Goal: Task Accomplishment & Management: Manage account settings

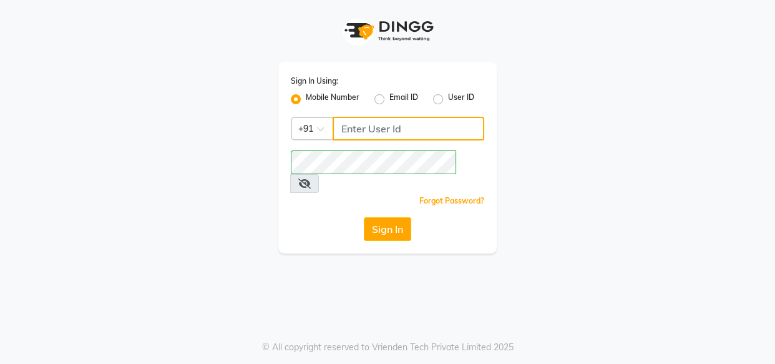
click at [380, 125] on input "Username" at bounding box center [409, 129] width 152 height 24
type input "8080794449"
click at [398, 217] on button "Sign In" at bounding box center [387, 229] width 47 height 24
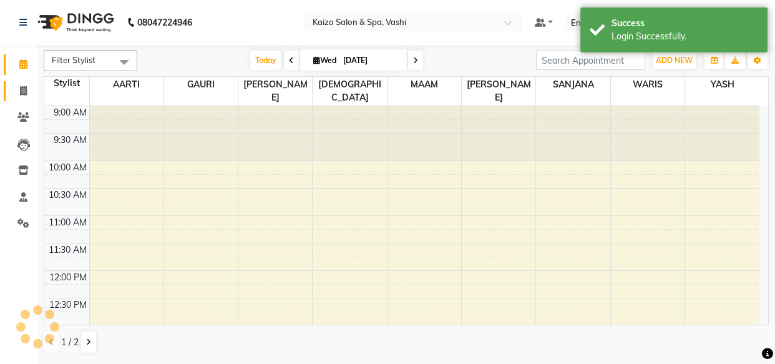
click at [20, 87] on icon at bounding box center [23, 90] width 7 height 9
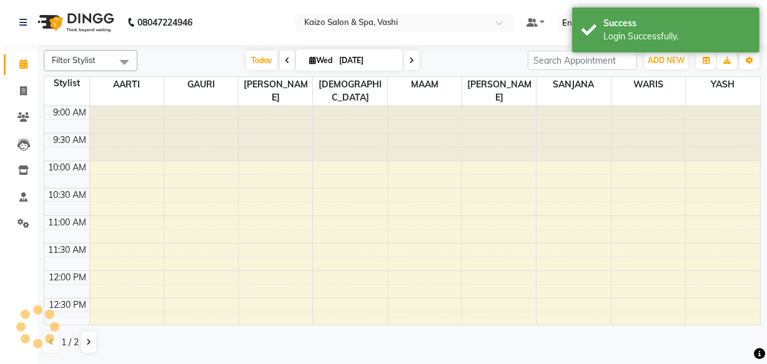
select select "service"
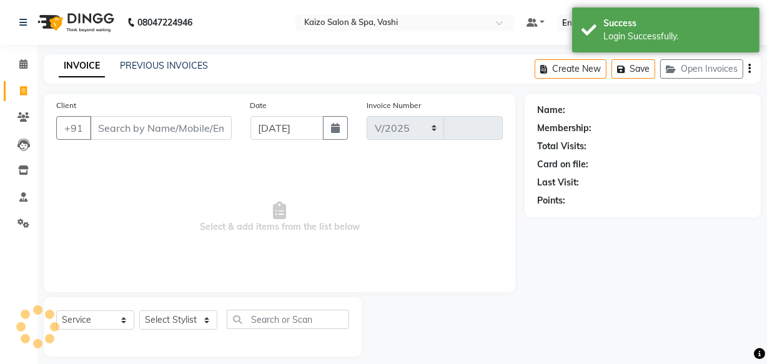
select select "616"
type input "1945"
click at [29, 117] on icon at bounding box center [23, 116] width 12 height 9
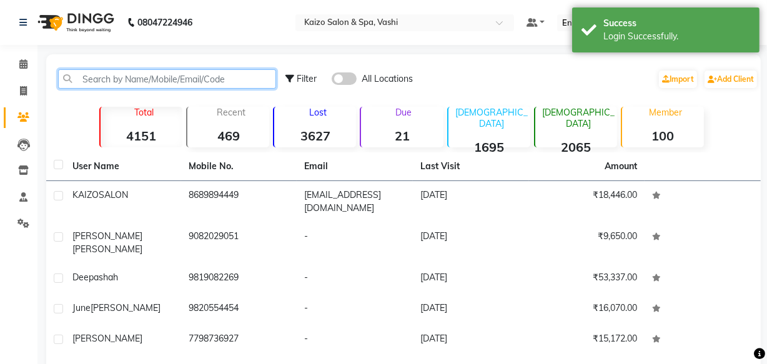
click at [130, 79] on input "text" at bounding box center [167, 78] width 218 height 19
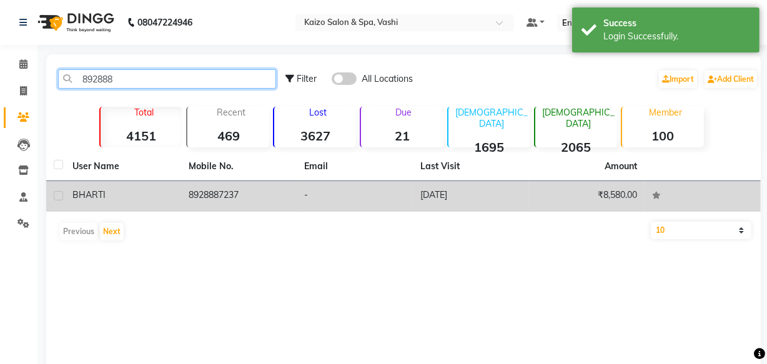
type input "892888"
click at [148, 195] on div "BHARTI" at bounding box center [122, 195] width 101 height 13
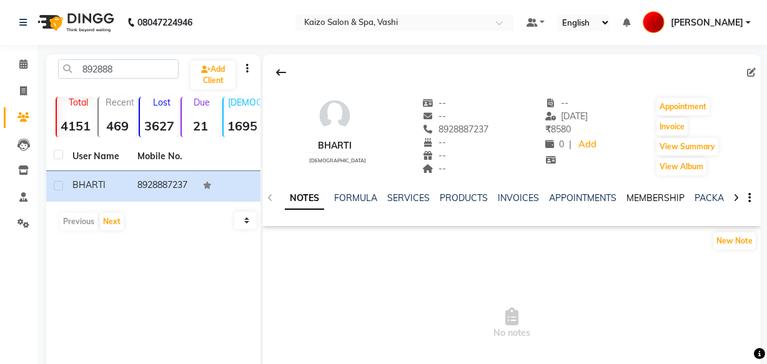
click at [641, 199] on link "MEMBERSHIP" at bounding box center [655, 197] width 58 height 11
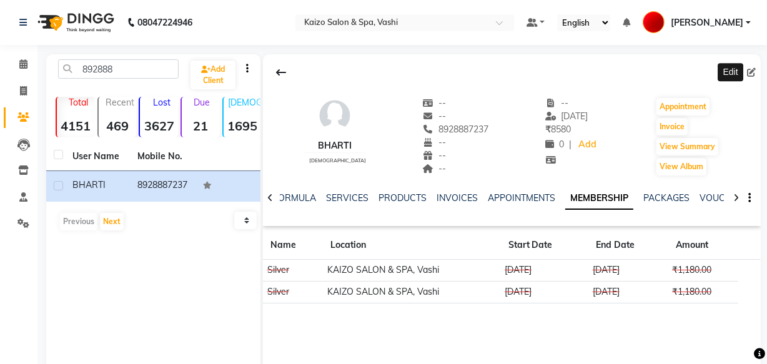
click at [755, 71] on icon at bounding box center [751, 72] width 9 height 9
select select
select select "[DEMOGRAPHIC_DATA]"
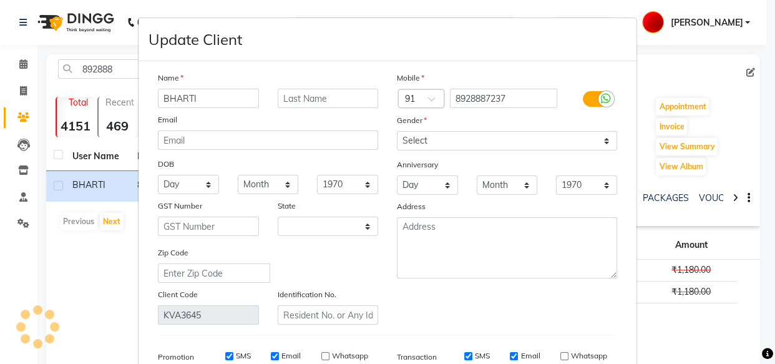
click at [194, 92] on input "BHARTI" at bounding box center [208, 98] width 101 height 19
select select "22"
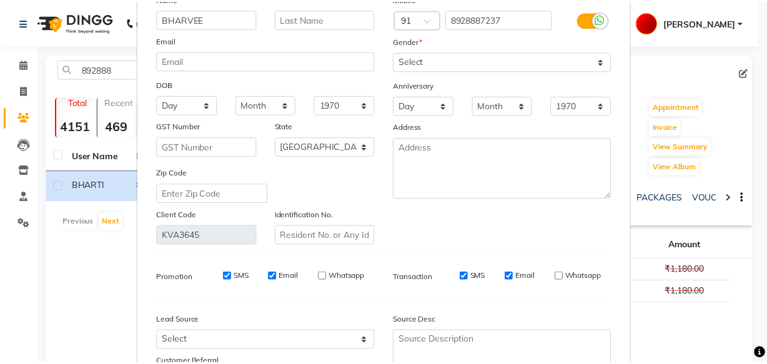
scroll to position [194, 0]
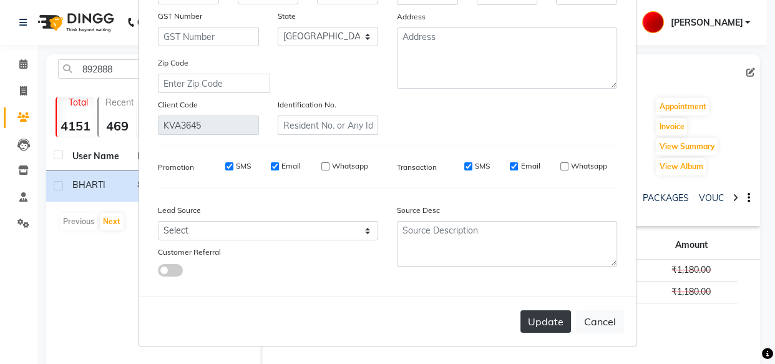
type input "BHARVEE"
click at [540, 323] on button "Update" at bounding box center [546, 321] width 51 height 22
select select
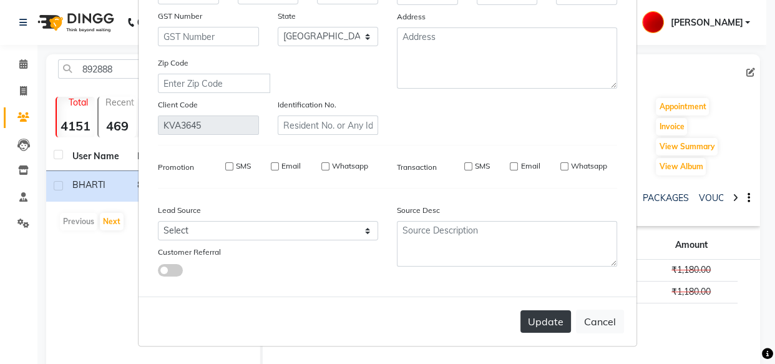
select select "null"
select select
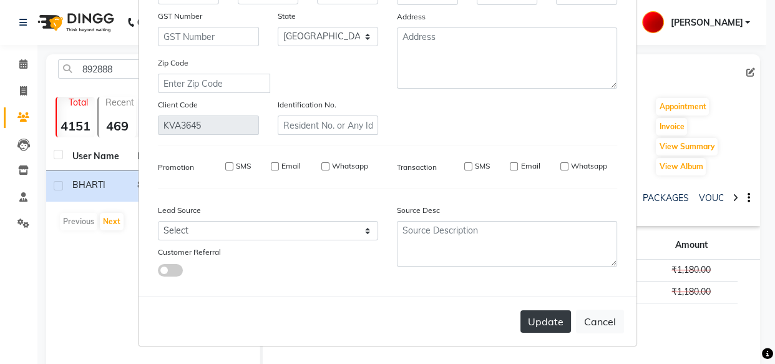
checkbox input "false"
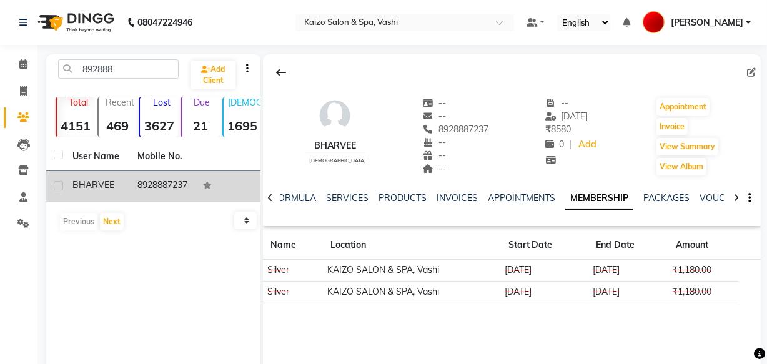
drag, startPoint x: 130, startPoint y: 180, endPoint x: 157, endPoint y: 200, distance: 33.1
click at [157, 200] on tr "BHARVEE 8928887237" at bounding box center [153, 186] width 214 height 31
copy tr "8928887237"
